Goal: Transaction & Acquisition: Obtain resource

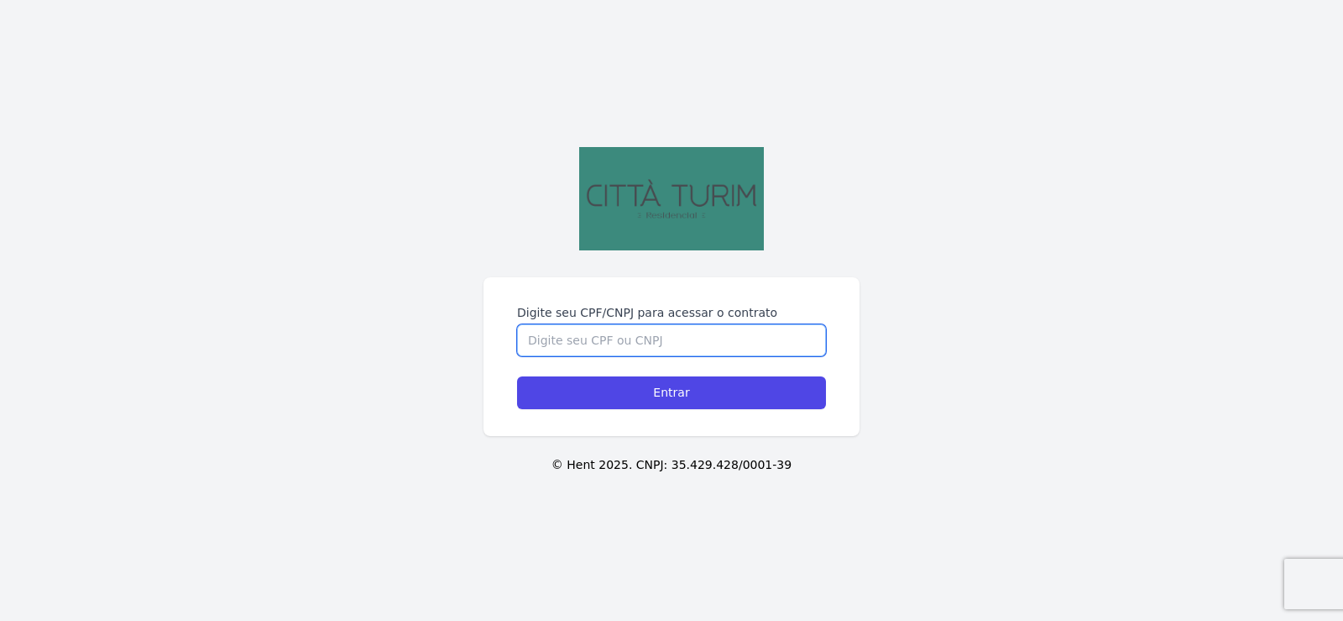
click at [624, 333] on input "Digite seu CPF/CNPJ para acessar o contrato" at bounding box center [671, 340] width 309 height 32
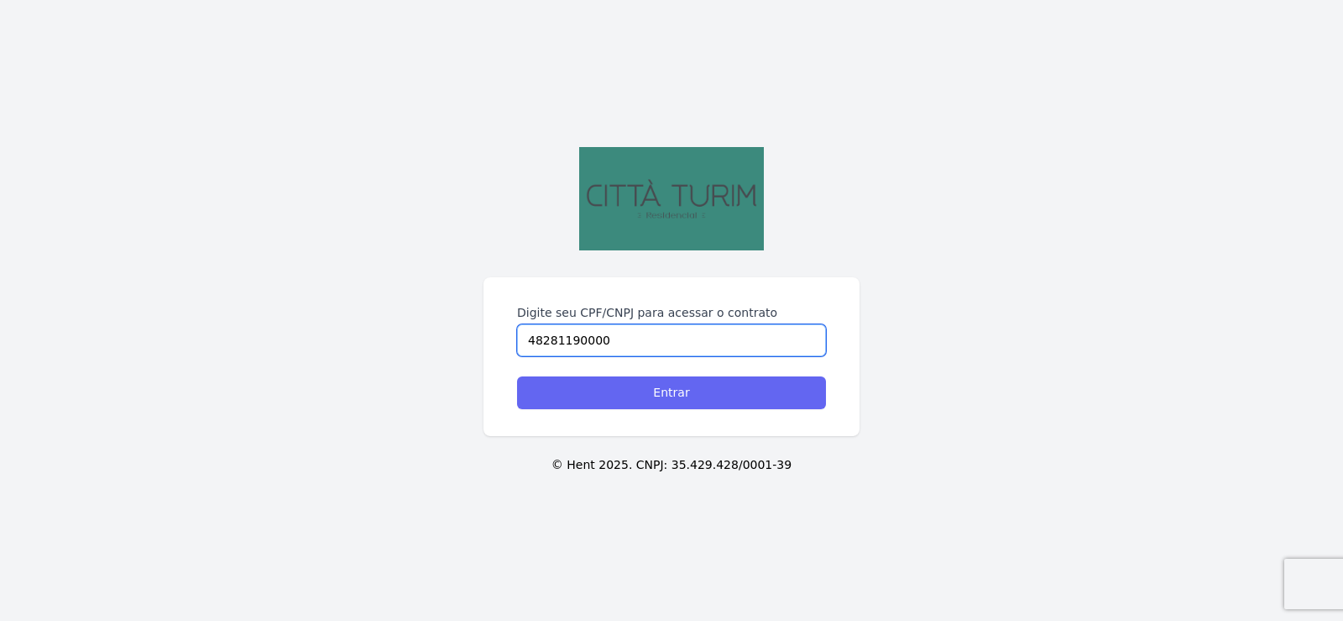
type input "48281190000"
click at [611, 398] on input "Entrar" at bounding box center [671, 392] width 309 height 33
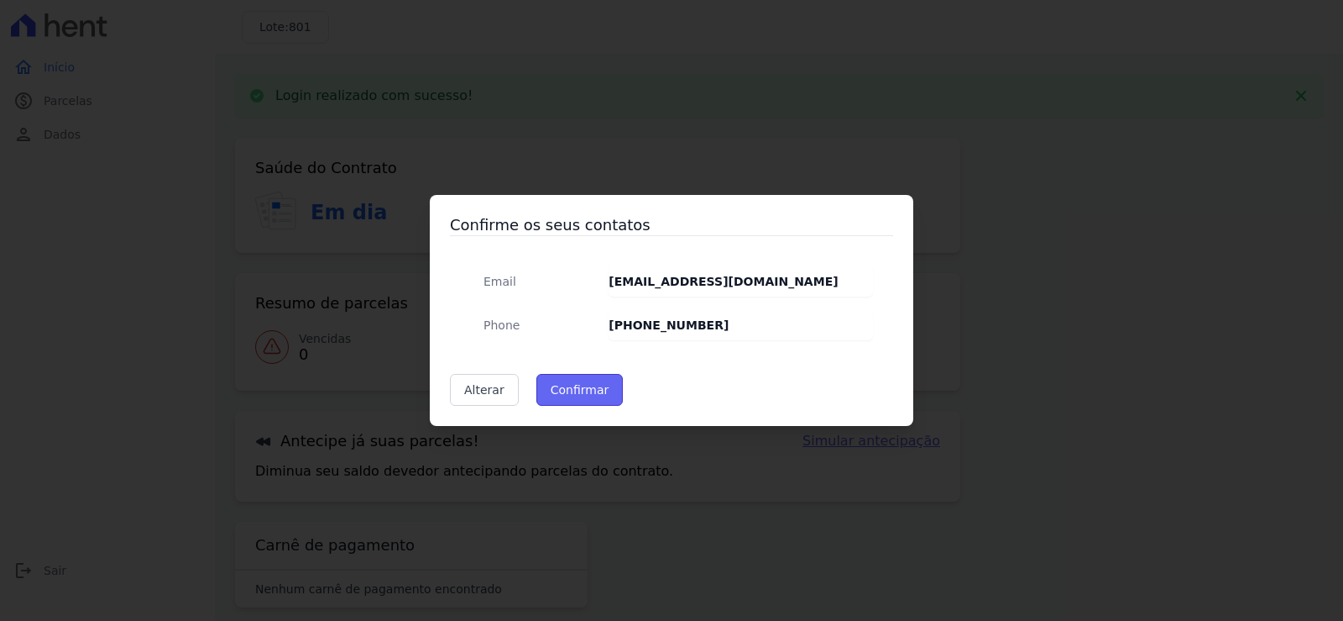
click at [579, 397] on button "Confirmar" at bounding box center [580, 390] width 87 height 32
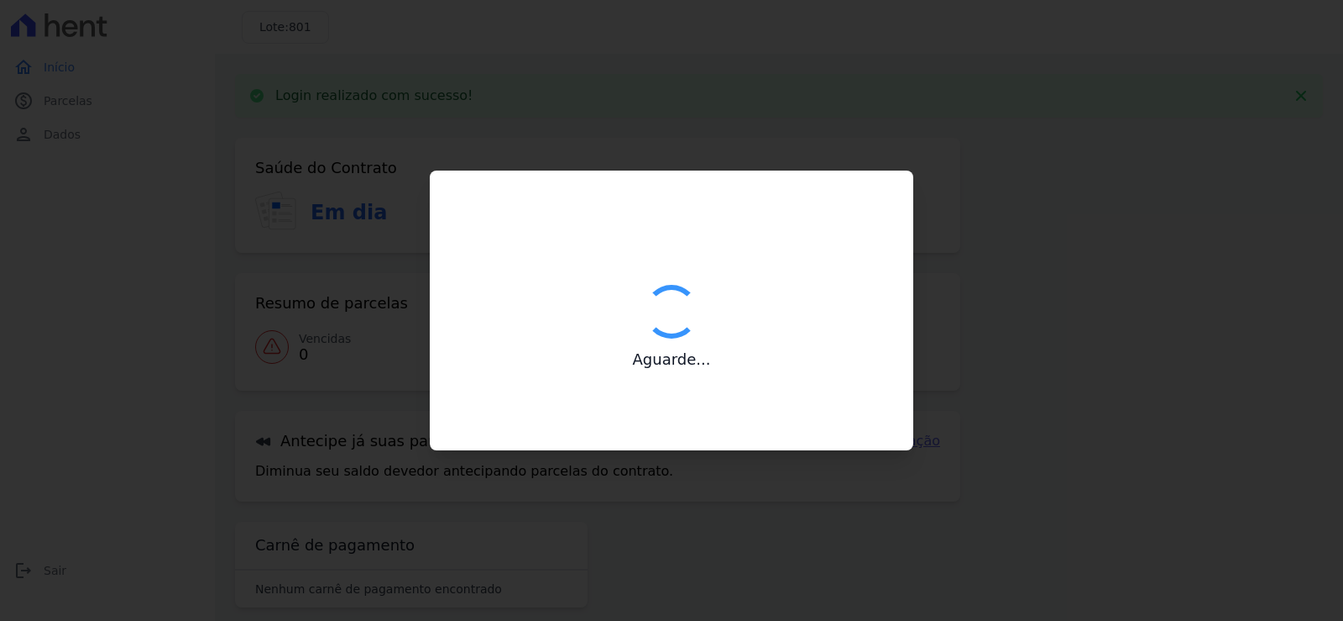
type input "Contatos confirmados com sucesso."
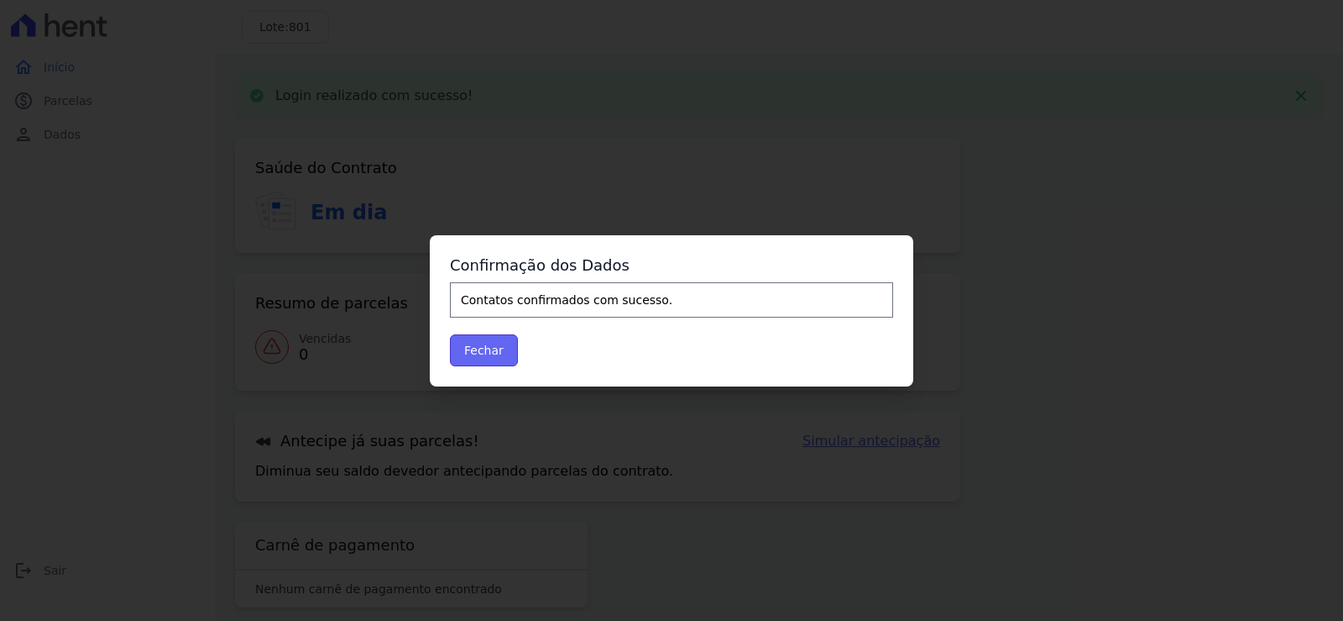
click at [487, 347] on button "Fechar" at bounding box center [484, 350] width 68 height 32
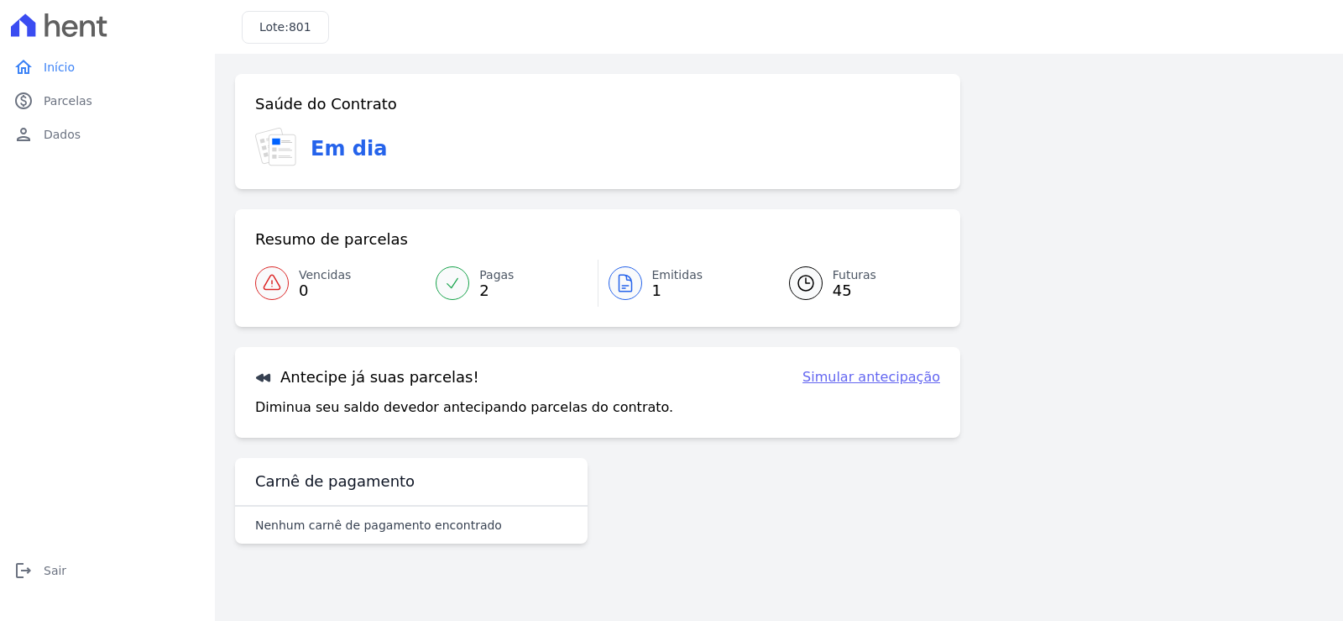
click at [668, 278] on span "Emitidas" at bounding box center [677, 275] width 51 height 18
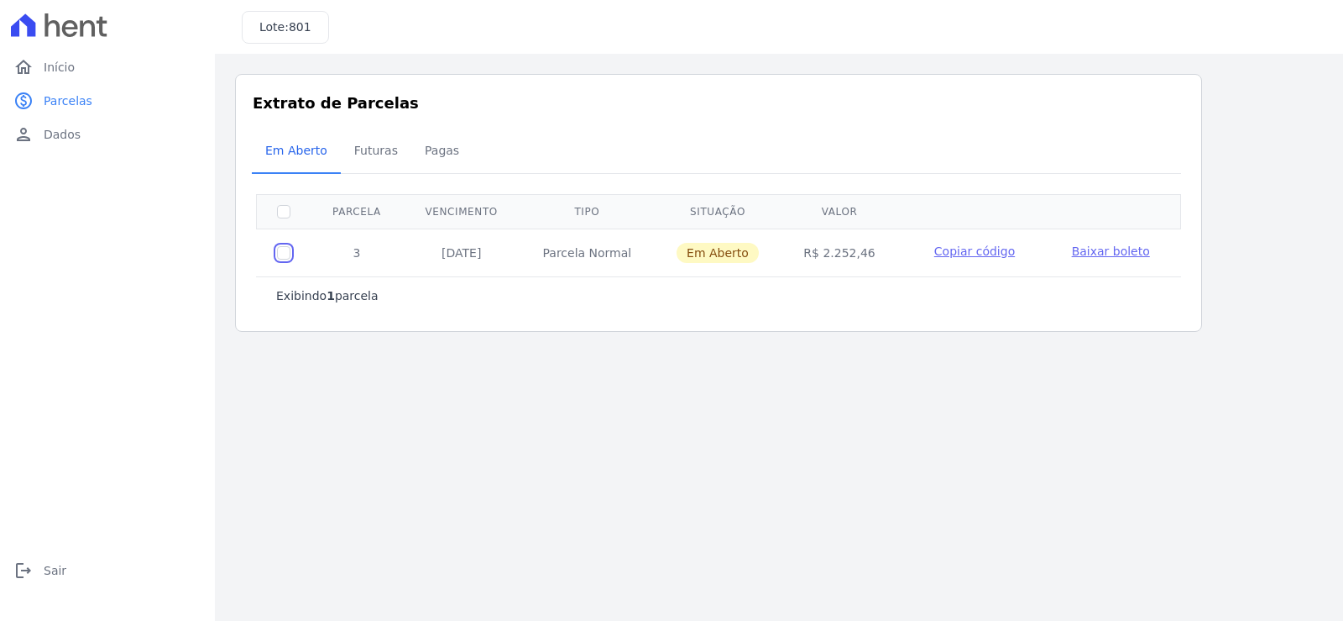
click at [279, 257] on input "checkbox" at bounding box center [283, 252] width 13 height 13
checkbox input "true"
click at [1093, 251] on span "Baixar boleto" at bounding box center [1111, 250] width 78 height 13
